Goal: Information Seeking & Learning: Learn about a topic

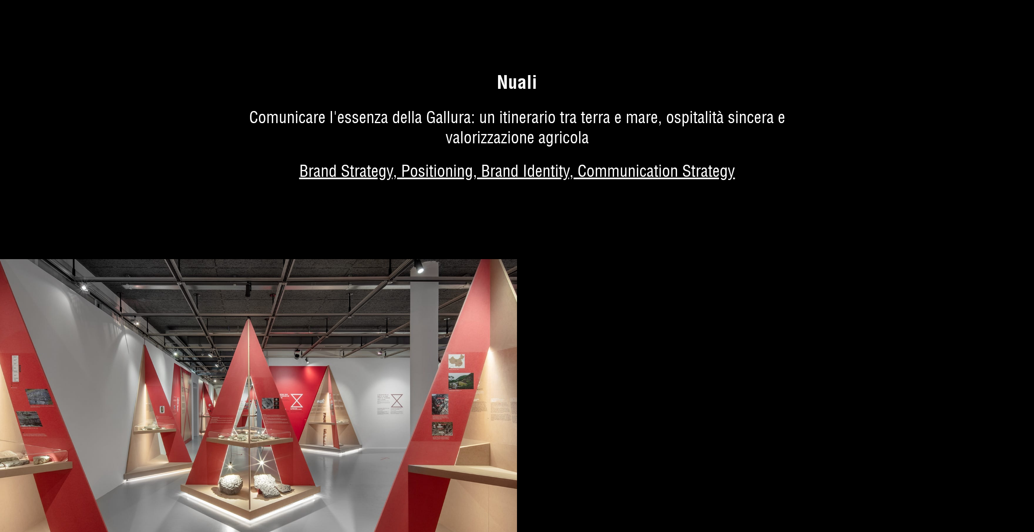
scroll to position [4693, 0]
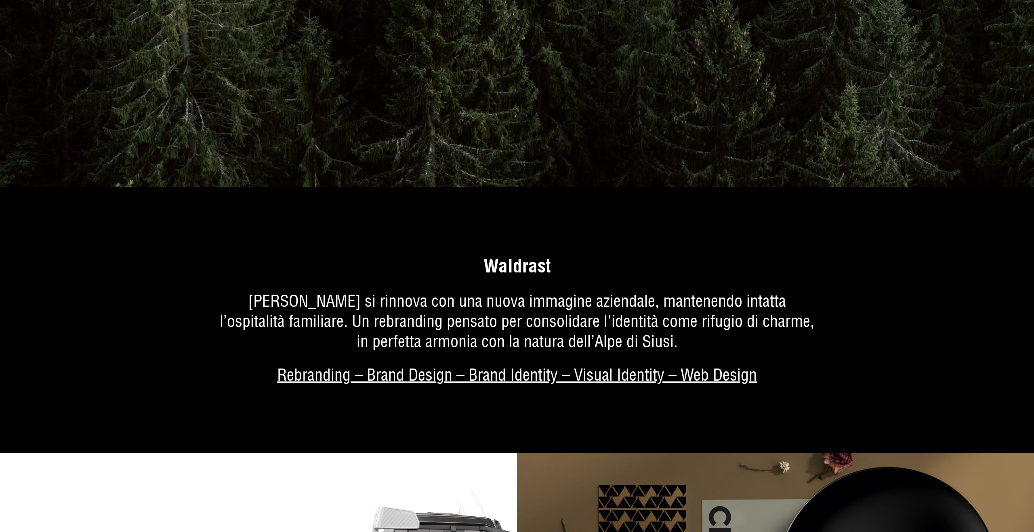
click at [646, 278] on link "Di più sul progetto" at bounding box center [517, 330] width 1034 height 246
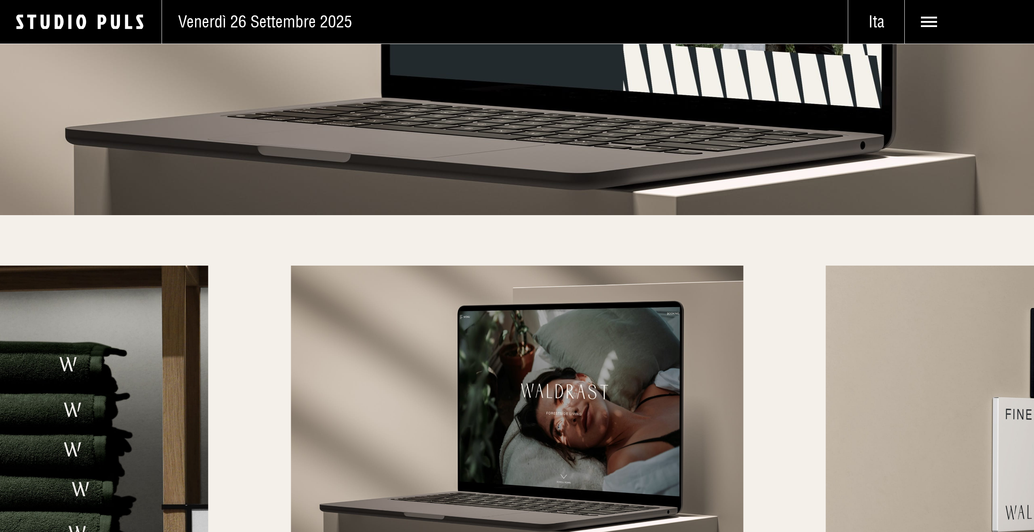
scroll to position [4521, 0]
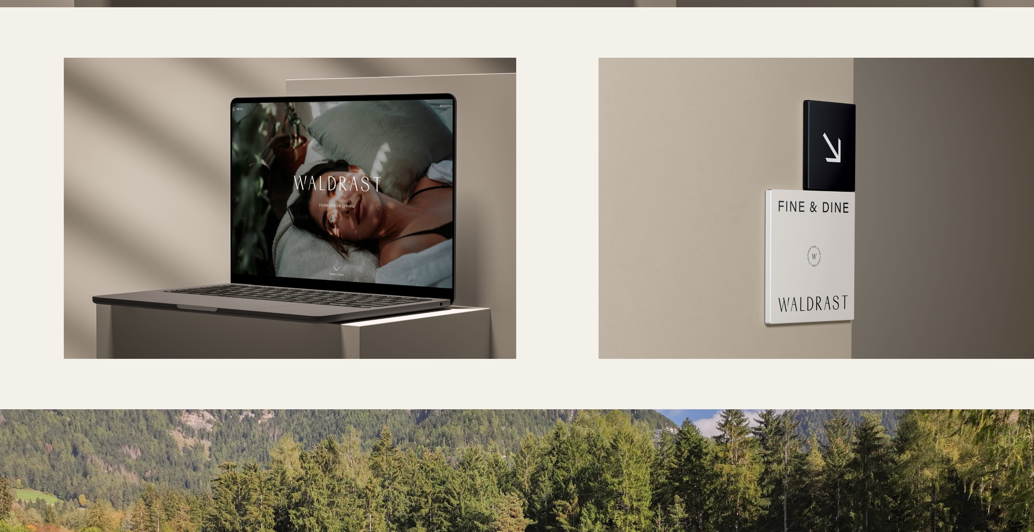
click at [341, 235] on img at bounding box center [290, 209] width 452 height 302
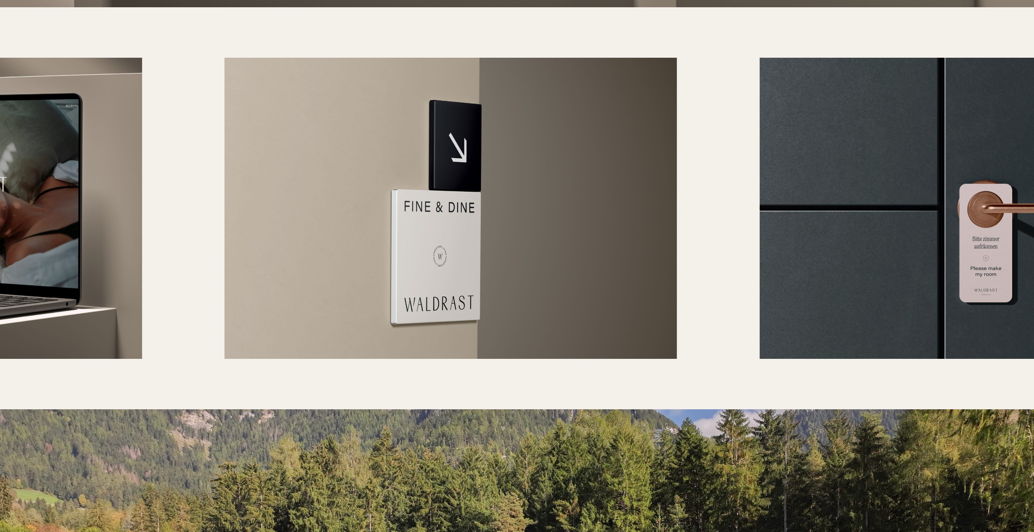
click at [338, 218] on img at bounding box center [451, 209] width 452 height 302
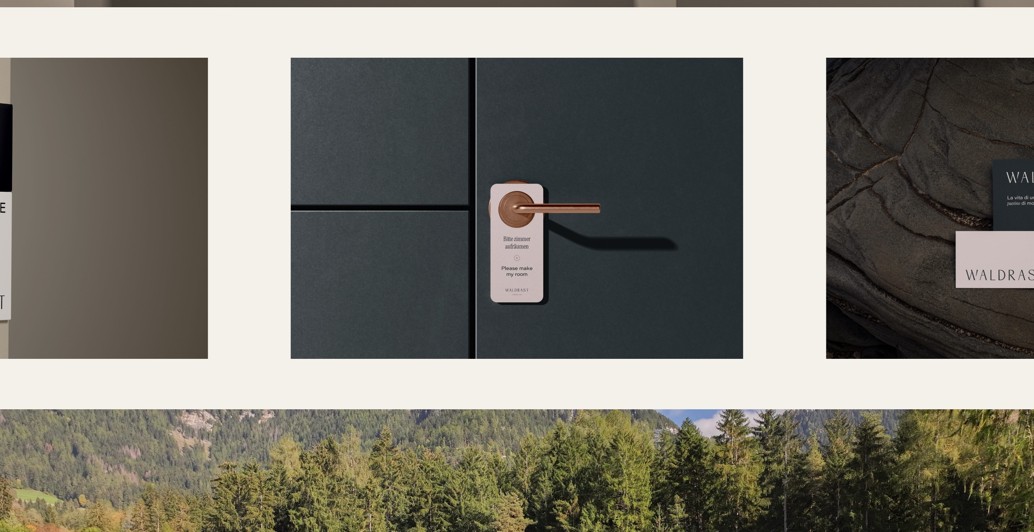
click at [559, 215] on div at bounding box center [517, 209] width 1034 height 302
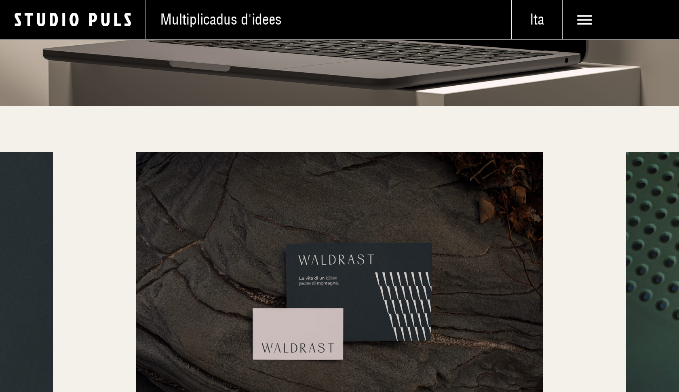
scroll to position [3491, 0]
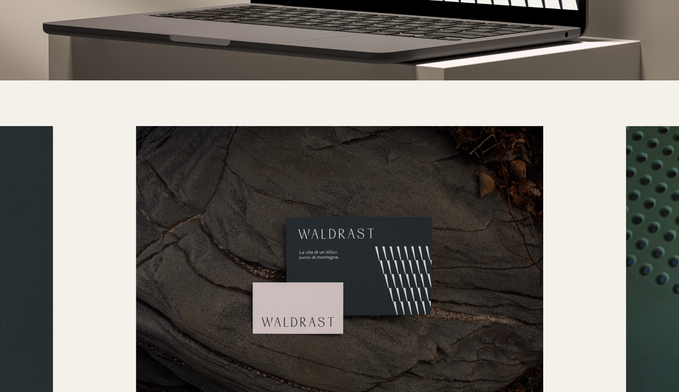
click at [256, 184] on img at bounding box center [339, 261] width 407 height 271
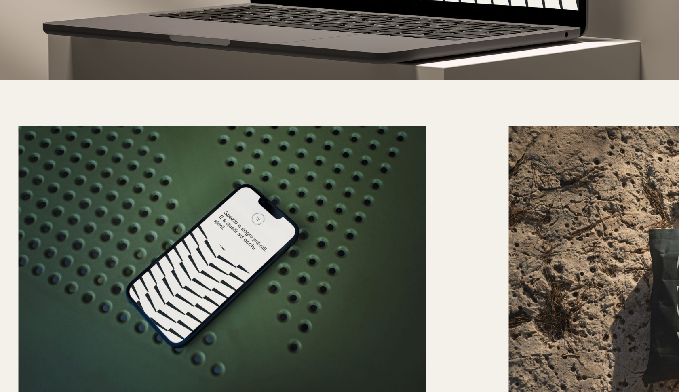
click at [294, 195] on img at bounding box center [221, 261] width 407 height 271
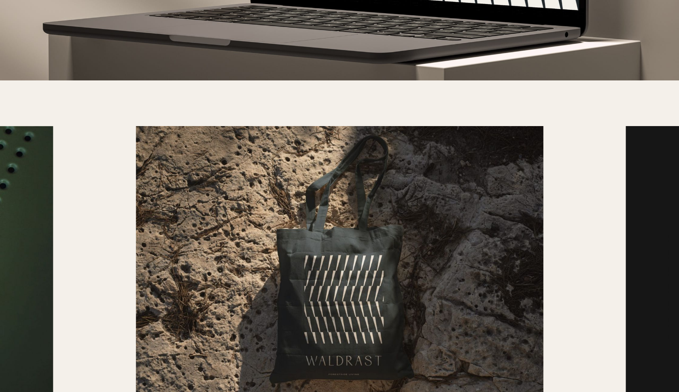
click at [400, 197] on img at bounding box center [339, 261] width 407 height 271
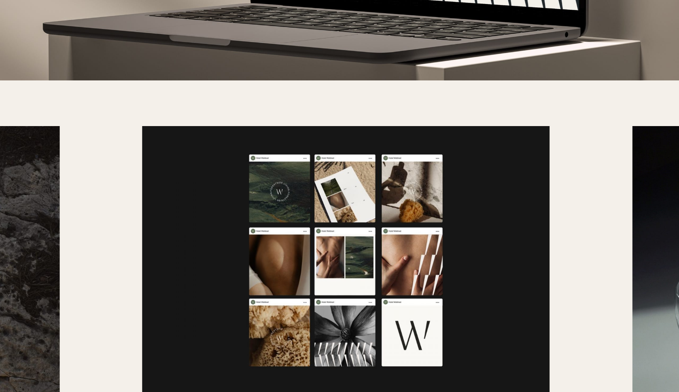
click at [394, 194] on img at bounding box center [345, 261] width 407 height 271
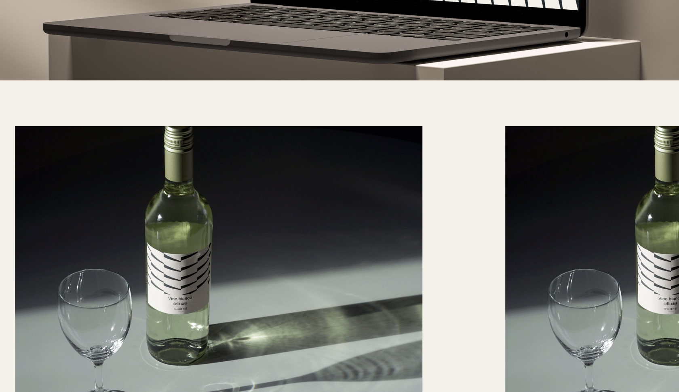
click at [305, 192] on img at bounding box center [218, 261] width 407 height 271
